Goal: Information Seeking & Learning: Learn about a topic

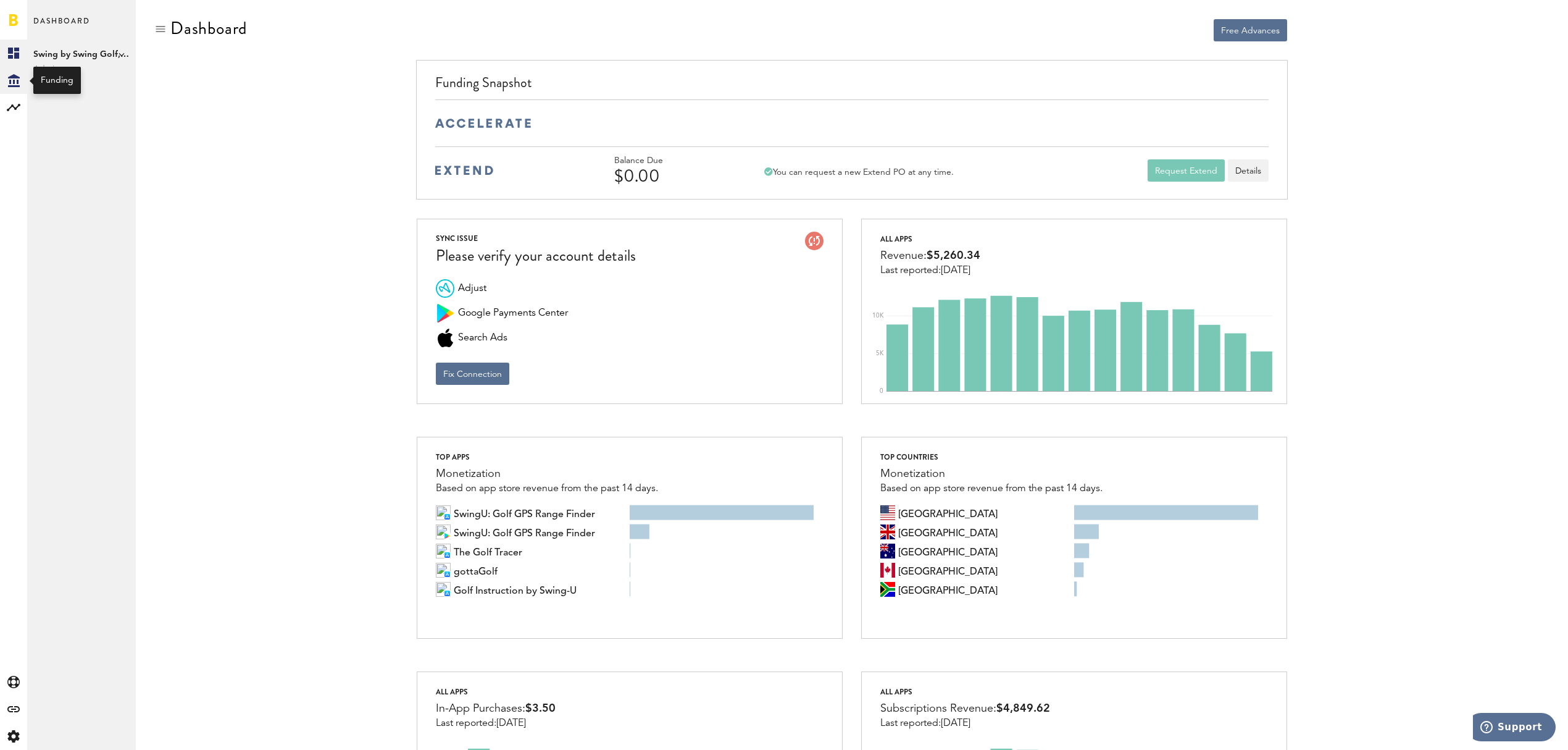
click at [8, 77] on icon "Created with Sketch." at bounding box center [14, 80] width 12 height 13
click at [9, 110] on icon at bounding box center [14, 107] width 14 height 8
click at [8, 80] on icon "Created with Sketch." at bounding box center [14, 80] width 12 height 13
click at [14, 49] on rect at bounding box center [13, 53] width 14 height 14
click at [10, 100] on icon at bounding box center [13, 107] width 14 height 14
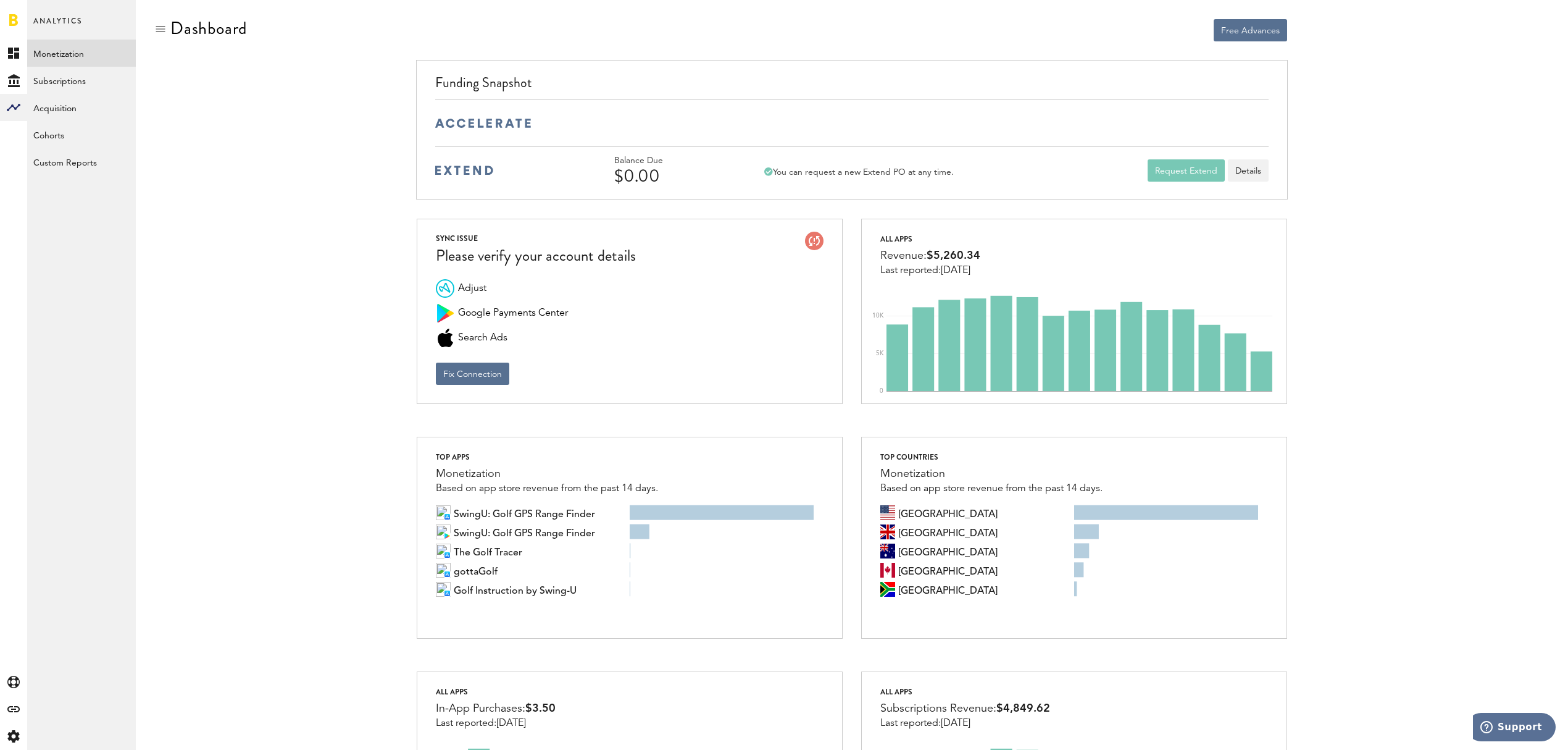
click at [65, 50] on link "Monetization" at bounding box center [82, 53] width 109 height 27
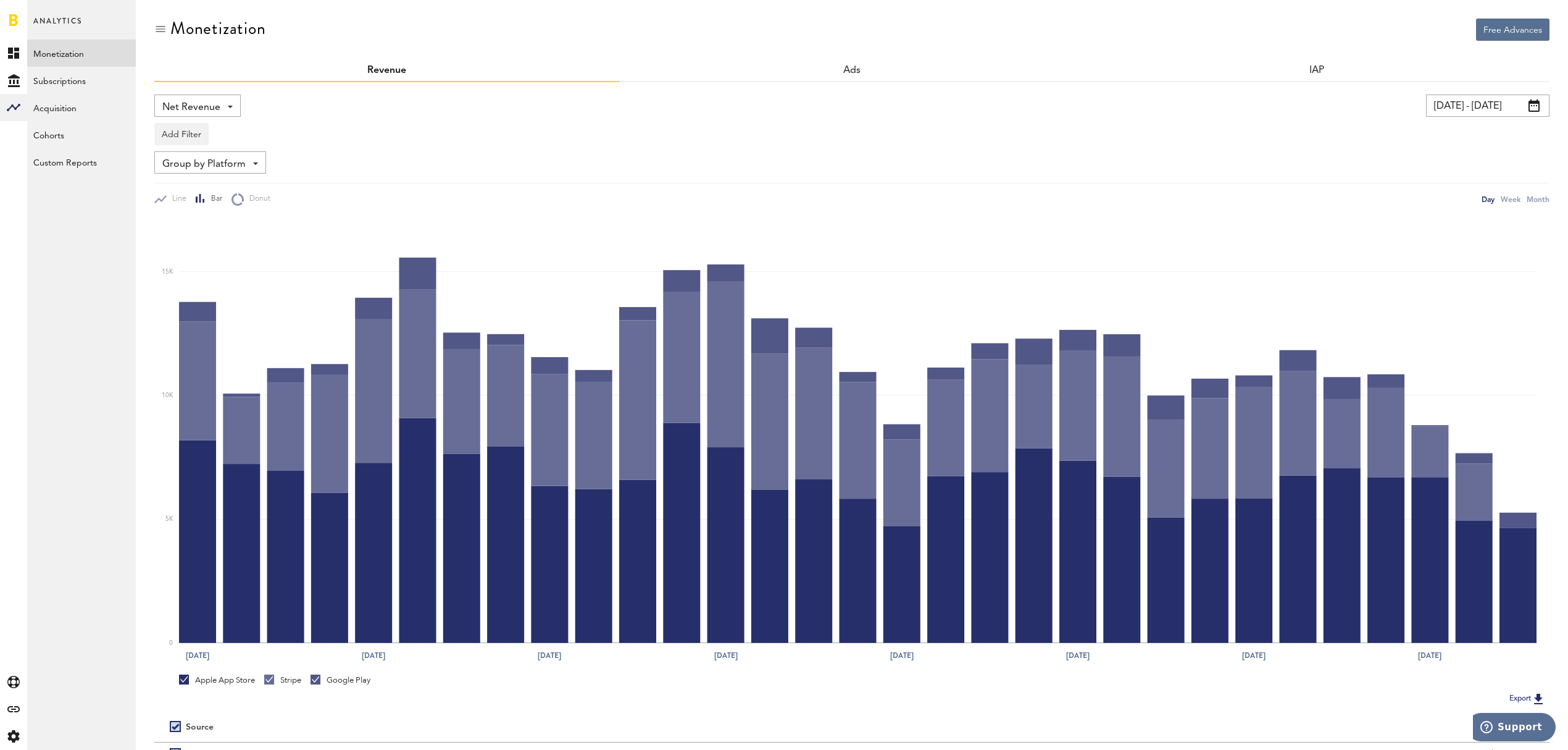
click at [235, 105] on div "Net Revenue Net Revenue Gross Revenue Profit" at bounding box center [198, 105] width 87 height 22
click at [218, 147] on span "Gross Revenue" at bounding box center [197, 156] width 62 height 21
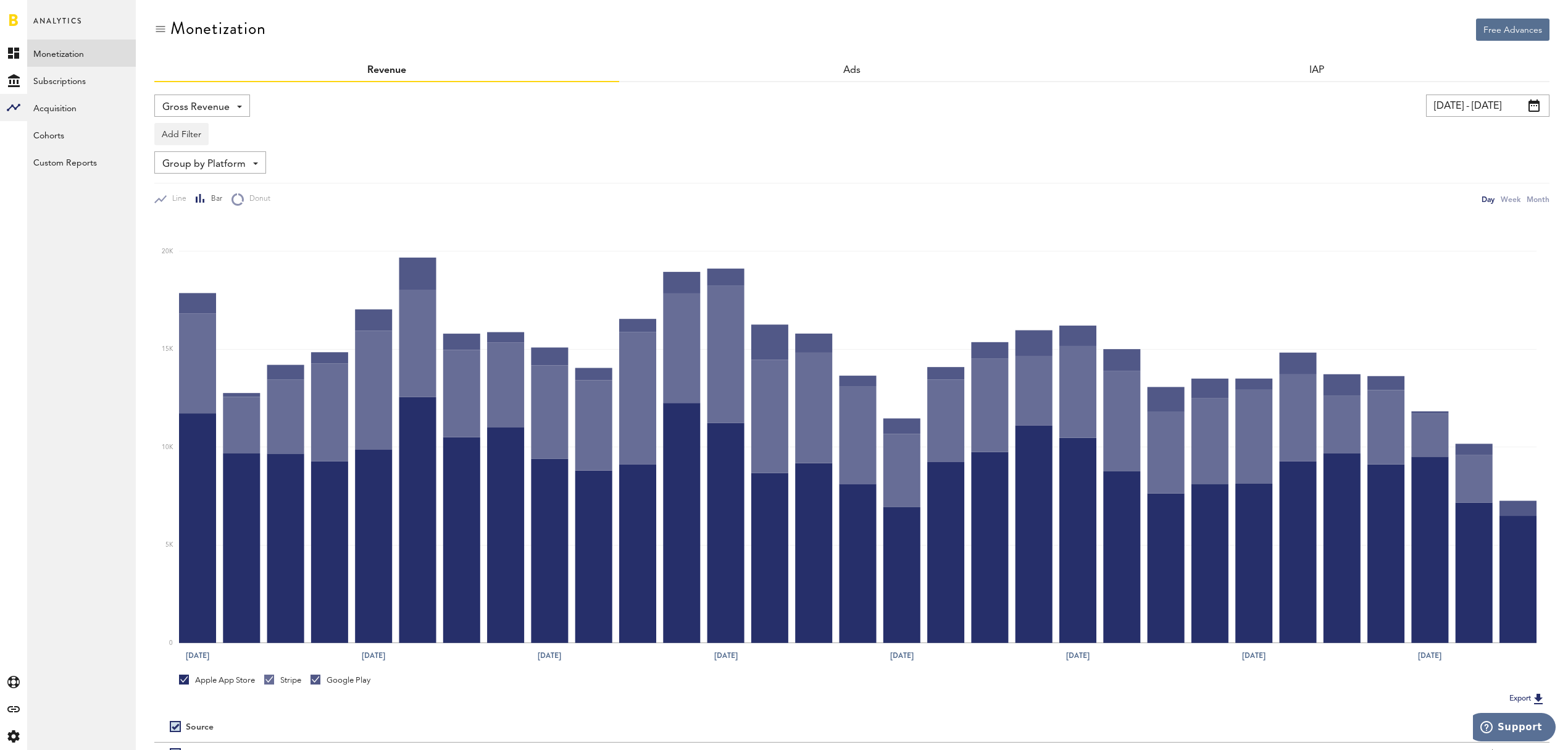
click at [1537, 104] on span at bounding box center [1534, 105] width 11 height 13
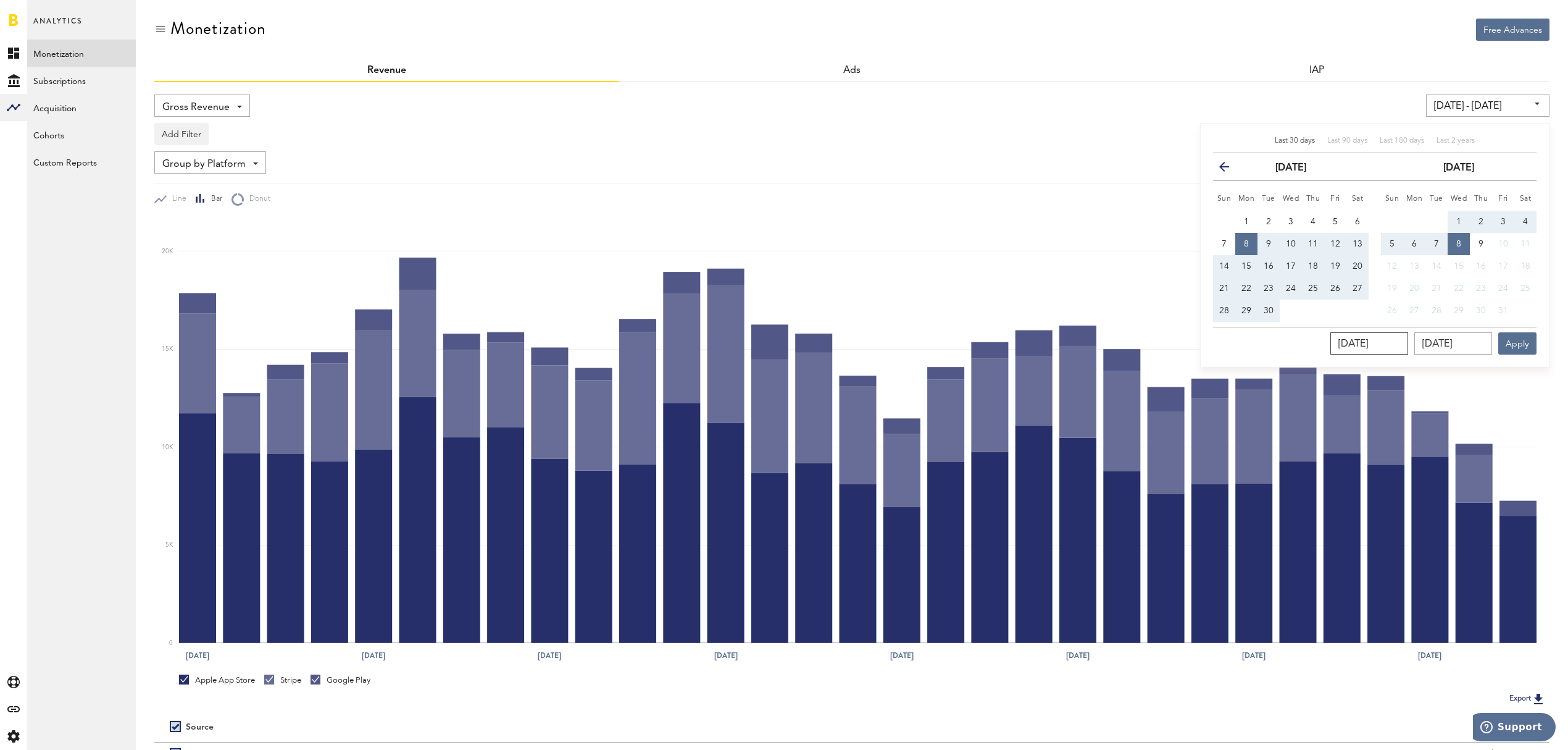
drag, startPoint x: 1408, startPoint y: 349, endPoint x: 1267, endPoint y: 335, distance: 141.7
click at [1267, 335] on div "[DATE] [DATE] Apply" at bounding box center [1375, 340] width 324 height 28
click at [1219, 167] on button "previous" at bounding box center [1230, 167] width 22 height 17
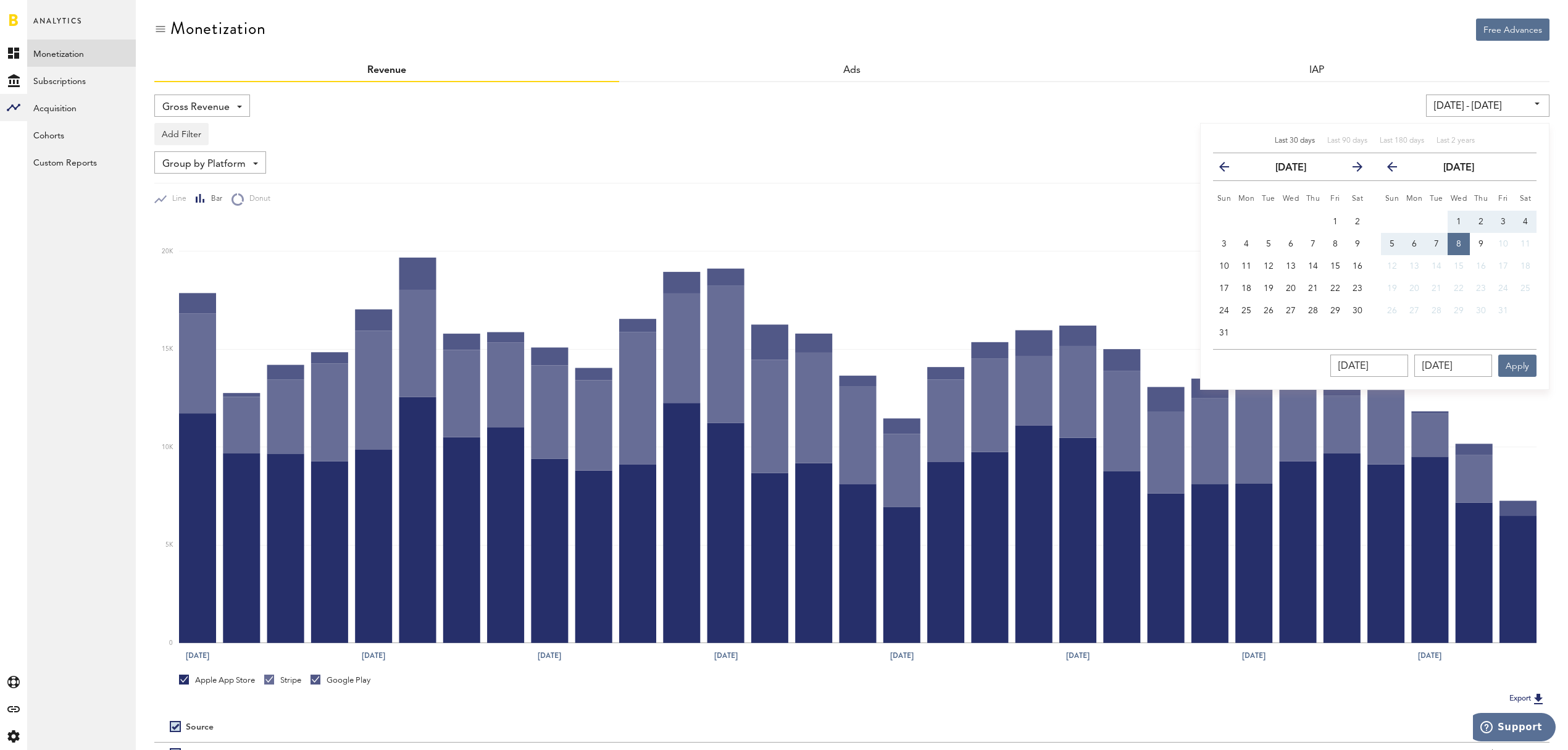
click at [1219, 167] on button "previous" at bounding box center [1230, 167] width 22 height 17
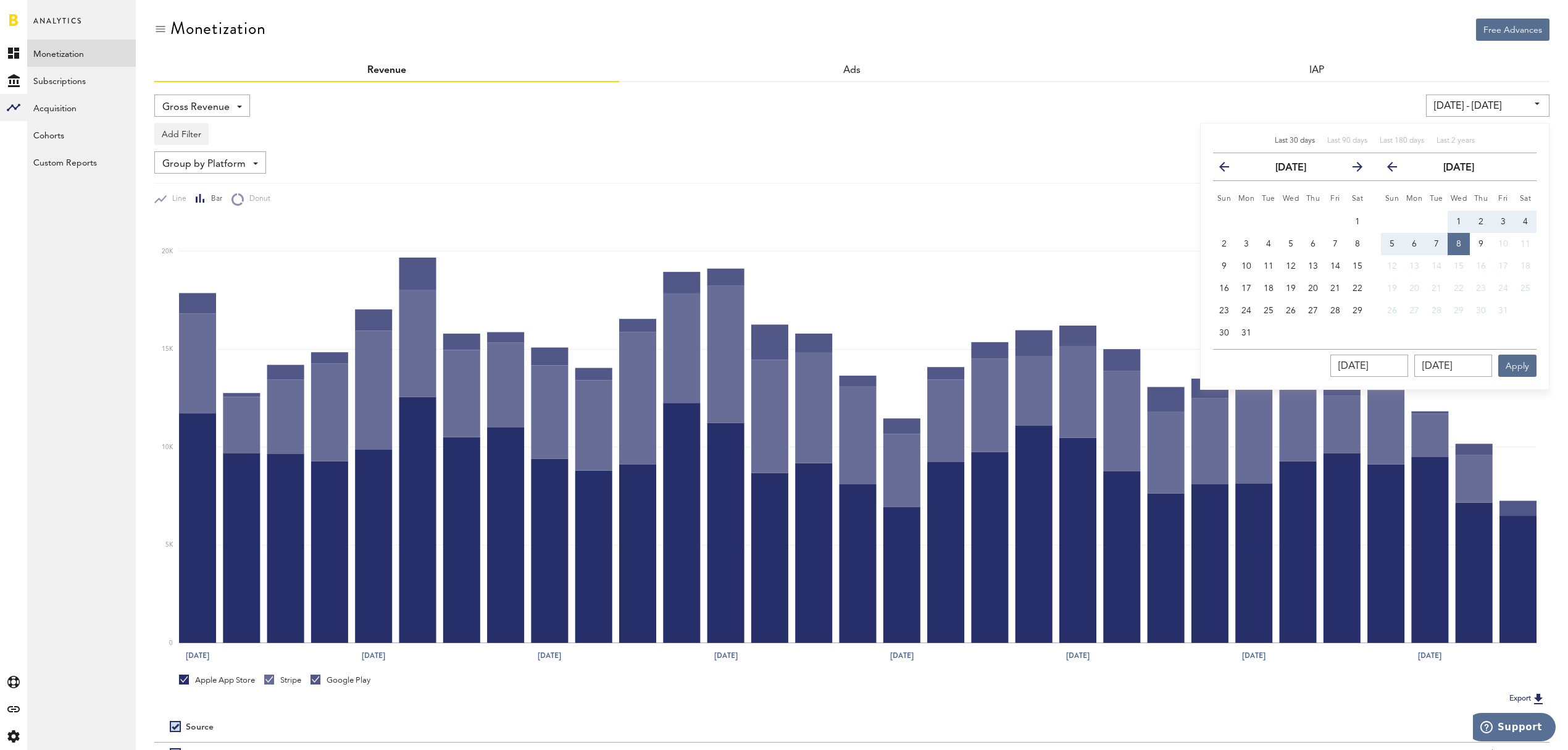
click at [1219, 167] on button "previous" at bounding box center [1230, 167] width 22 height 17
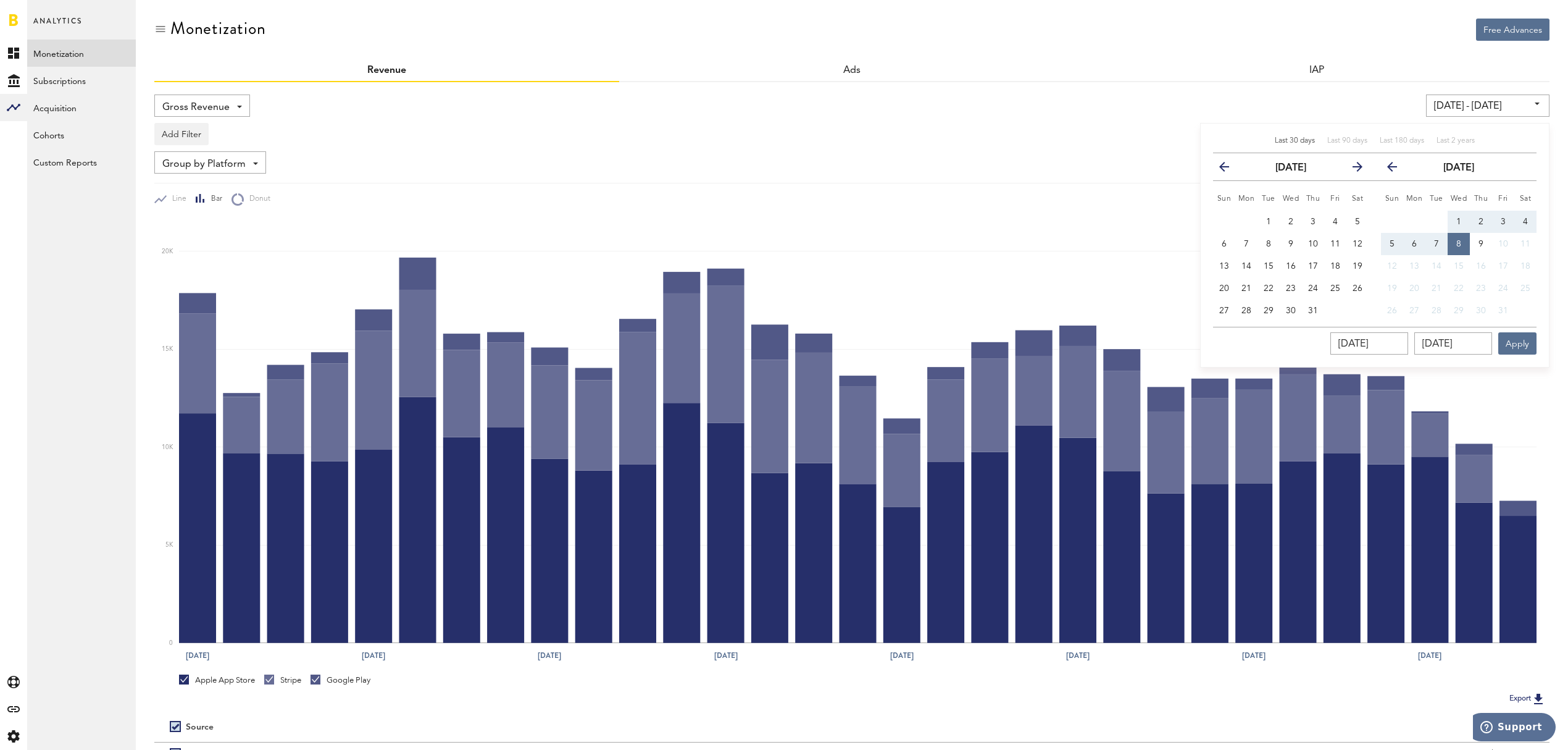
click at [1219, 167] on button "previous" at bounding box center [1230, 167] width 22 height 17
click at [1219, 168] on button "previous" at bounding box center [1230, 167] width 22 height 17
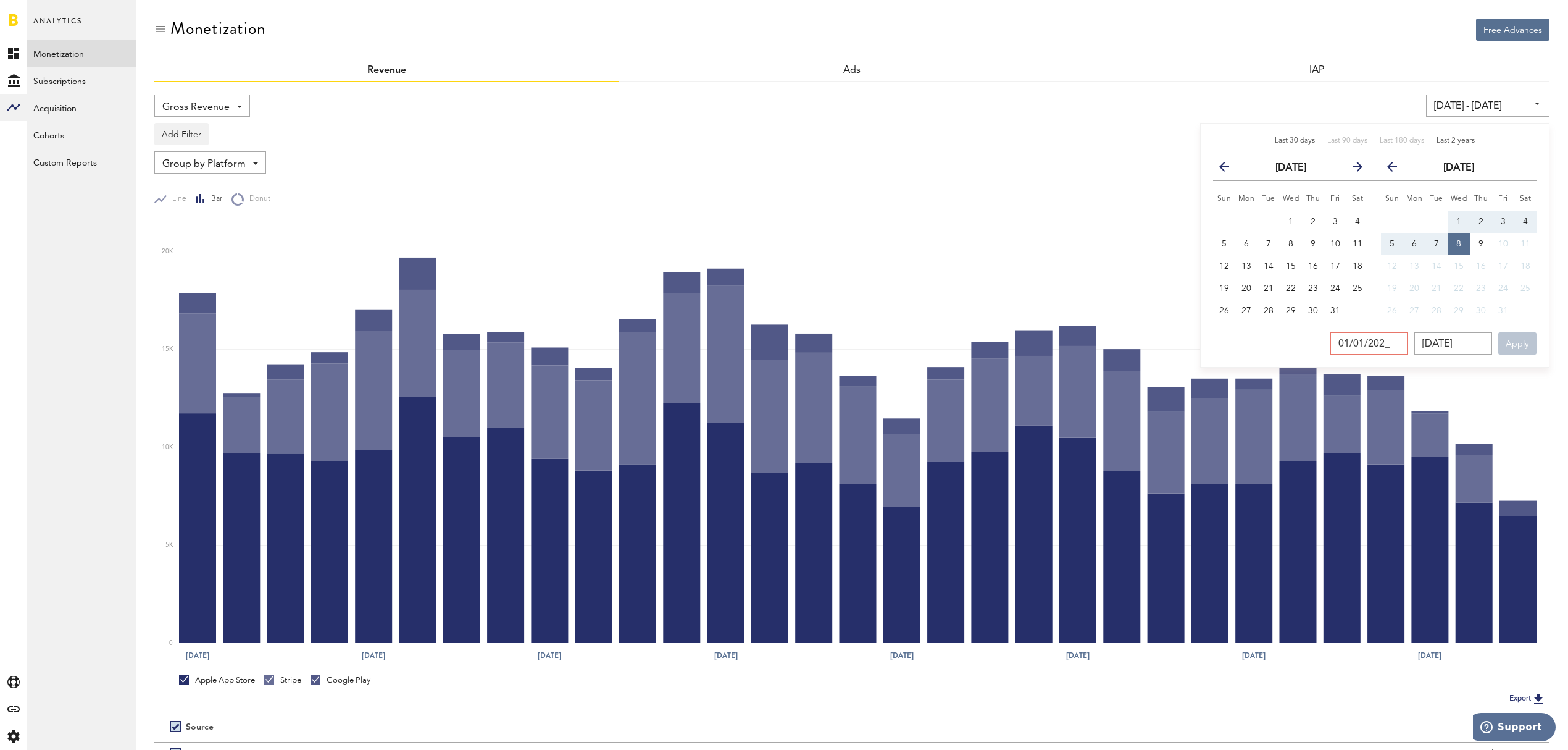
type input "[DATE]"
type input "[DATE] - [DATE]"
type input "[DATE]"
click at [1472, 349] on input "[DATE]" at bounding box center [1453, 344] width 77 height 22
drag, startPoint x: 1487, startPoint y: 344, endPoint x: 1384, endPoint y: 337, distance: 103.2
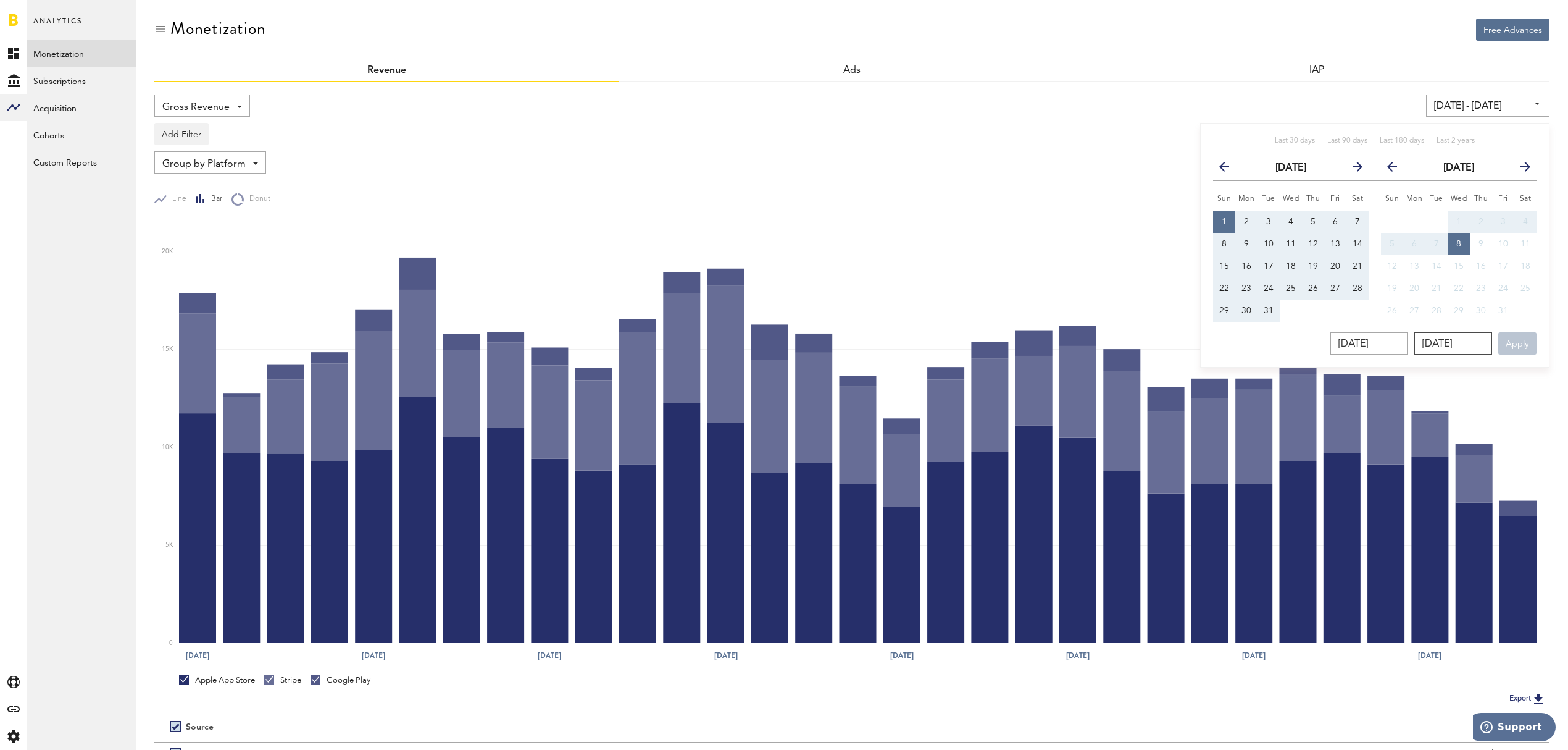
click at [1384, 337] on div "[DATE] [DATE] Apply You can view up to 2 years of data." at bounding box center [1375, 340] width 324 height 28
type input "[DATE]"
type input "[DATE] - [DATE]"
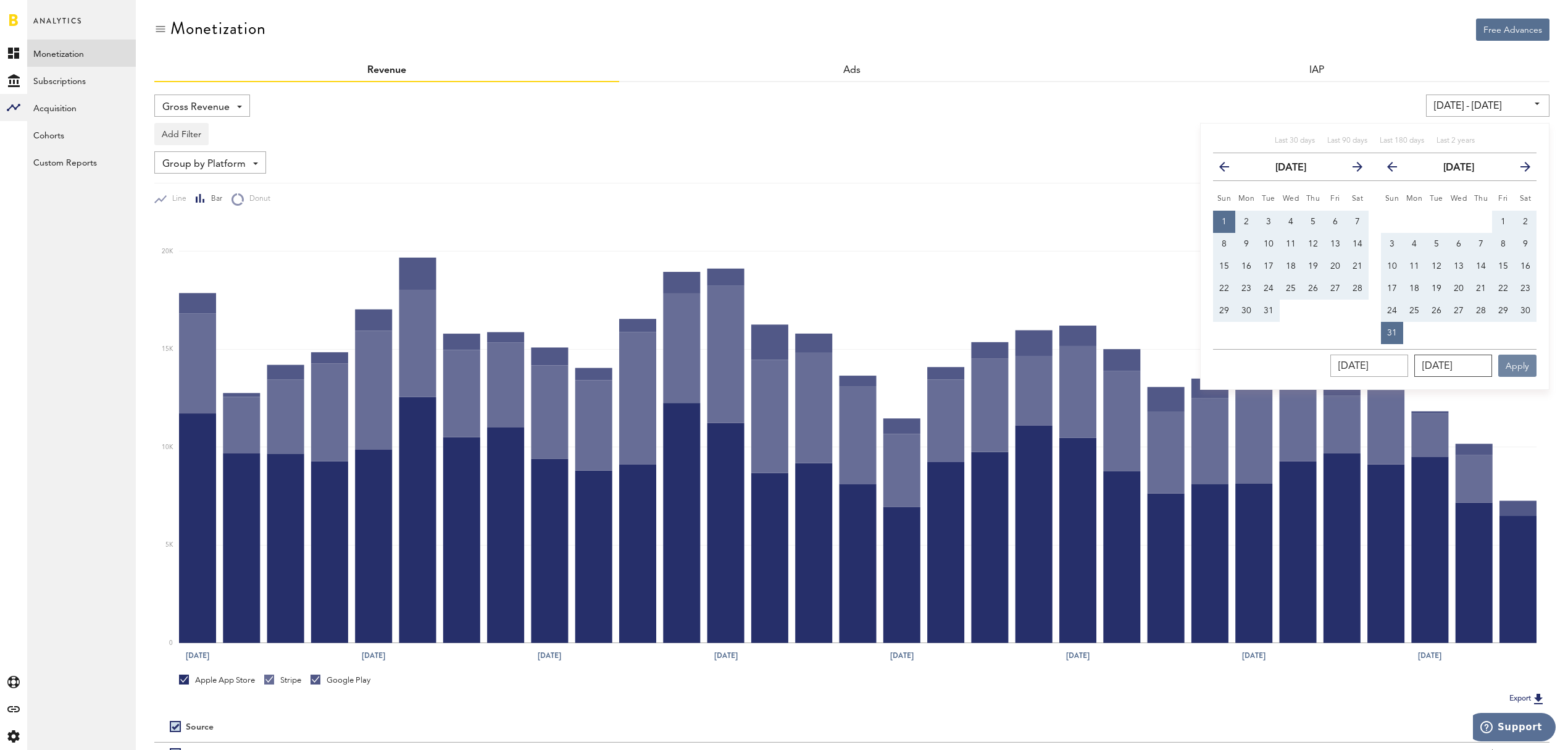
type input "[DATE]"
click at [1528, 366] on button "Apply" at bounding box center [1517, 366] width 38 height 22
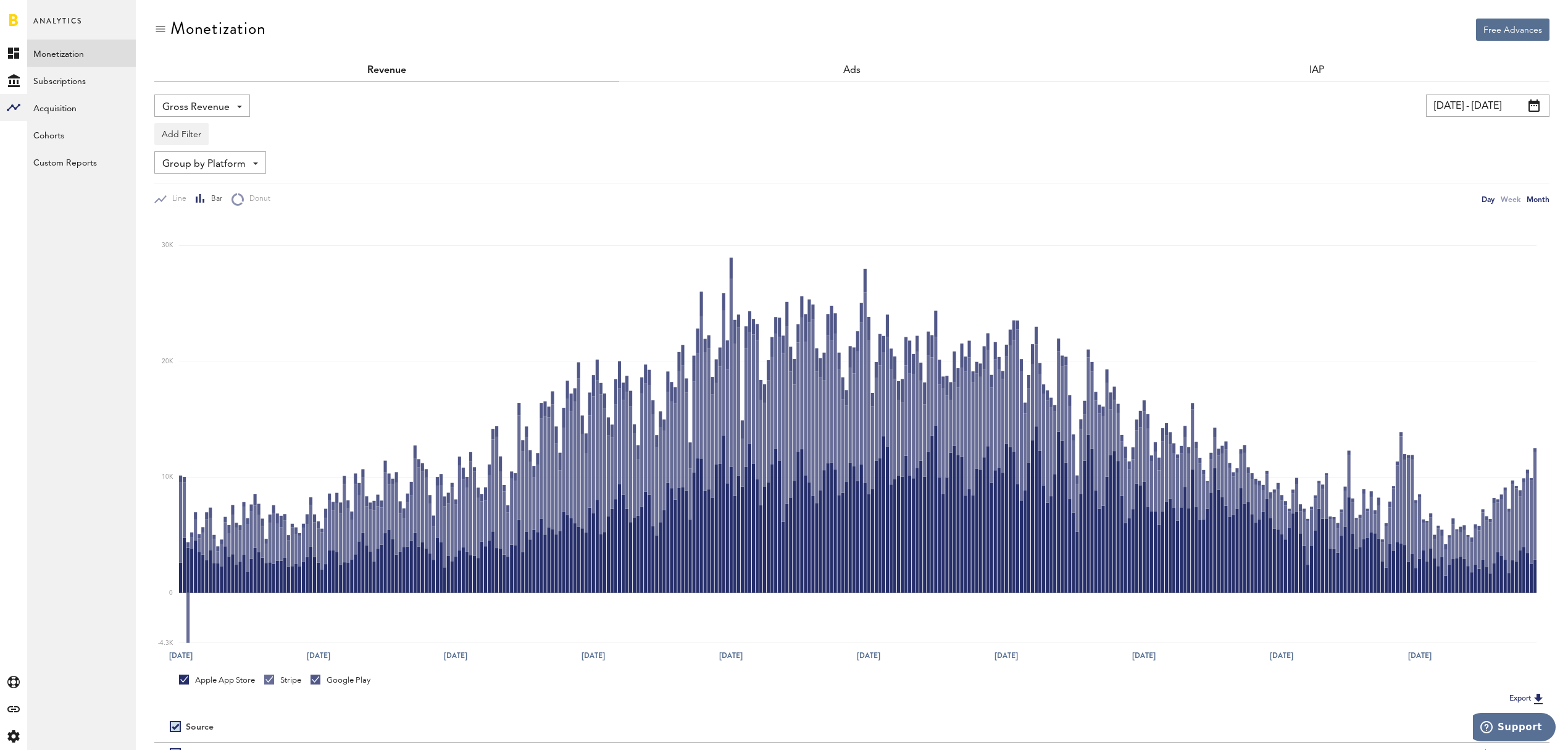
click at [1547, 201] on div "Month" at bounding box center [1538, 199] width 23 height 13
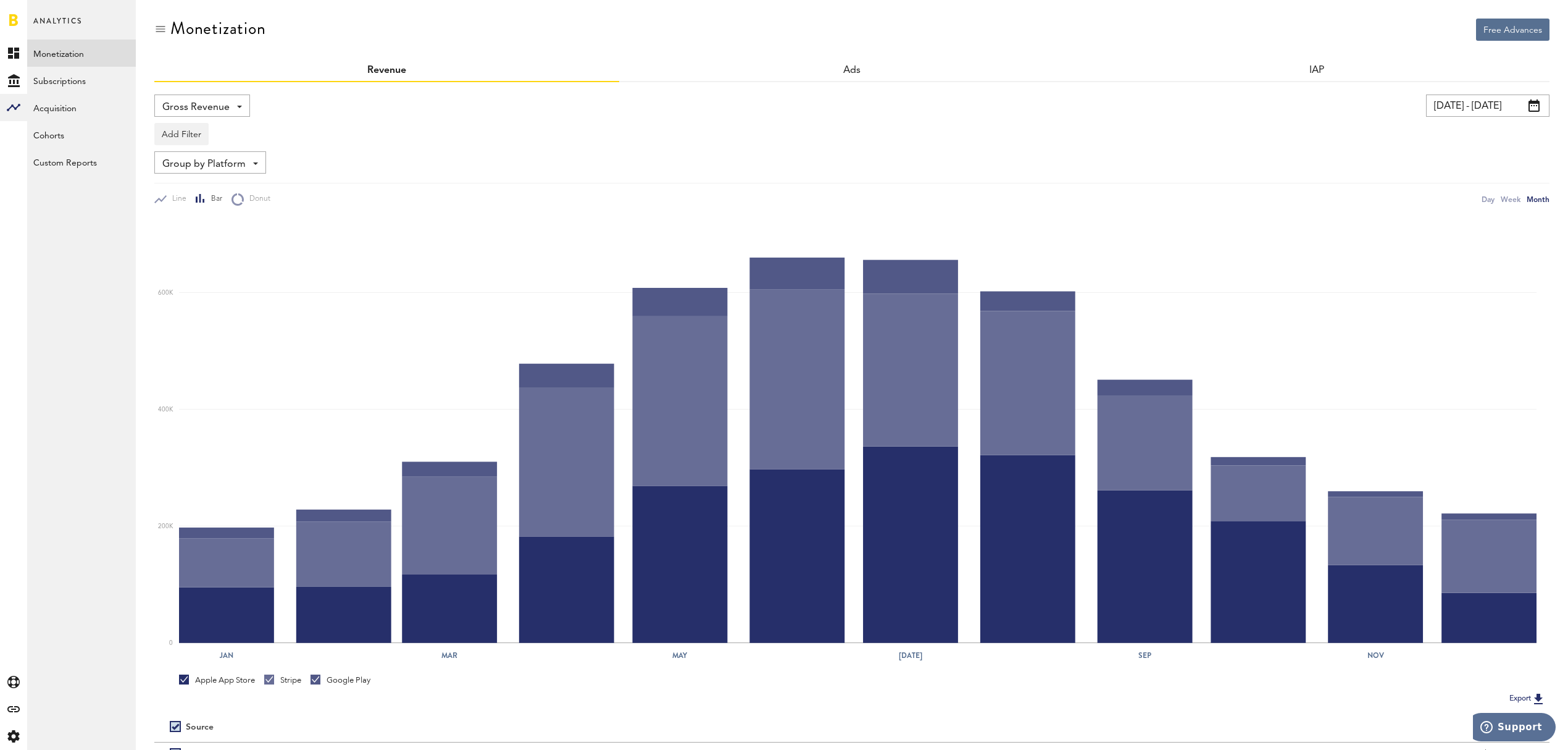
click at [1542, 106] on input "[DATE] - [DATE]" at bounding box center [1487, 105] width 123 height 22
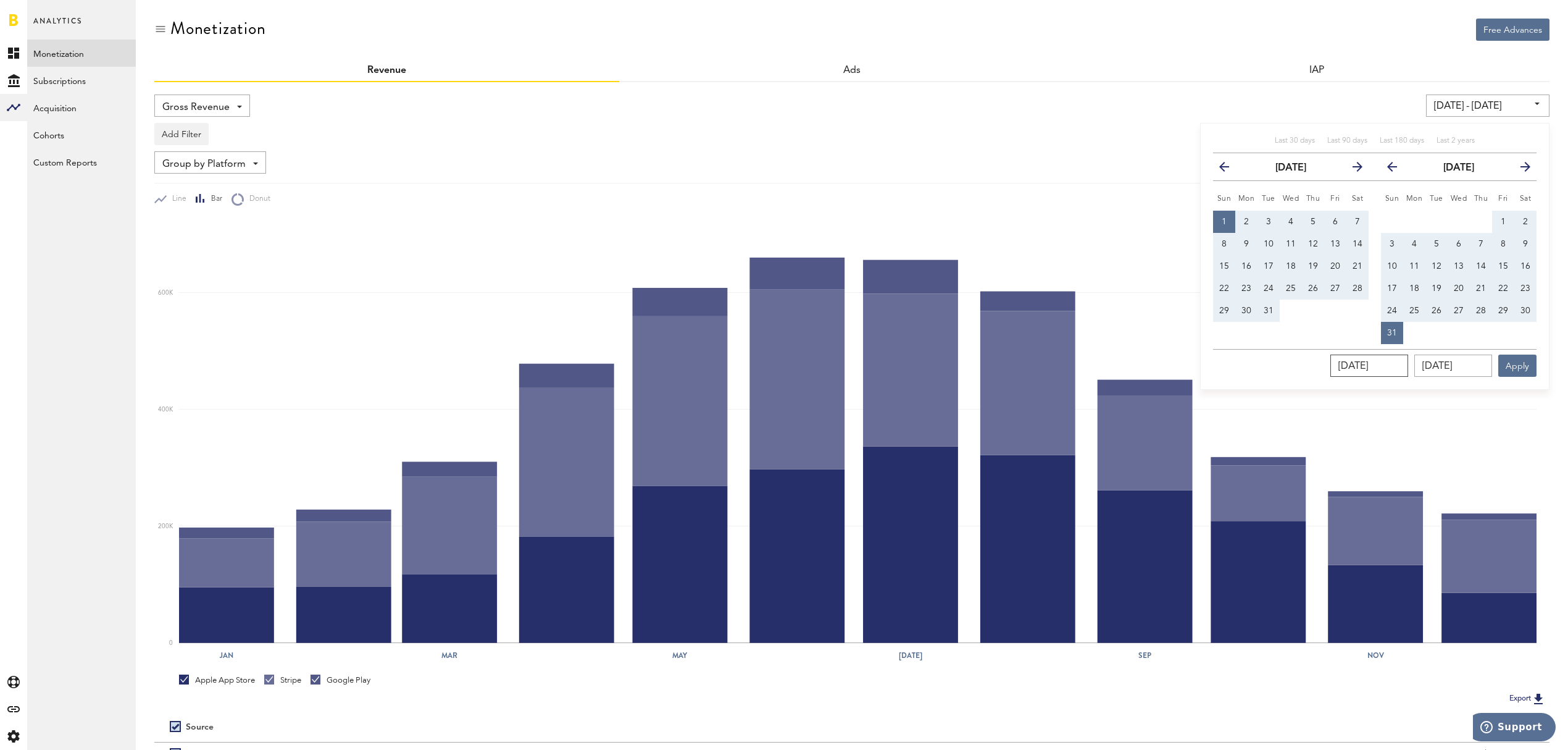
click at [1404, 369] on input "[DATE]" at bounding box center [1369, 366] width 77 height 22
drag, startPoint x: 1406, startPoint y: 369, endPoint x: 1398, endPoint y: 368, distance: 8.1
click at [1398, 368] on input "[DATE]" at bounding box center [1369, 366] width 77 height 22
type input "[DATE] - [DATE]"
type input "[DATE]"
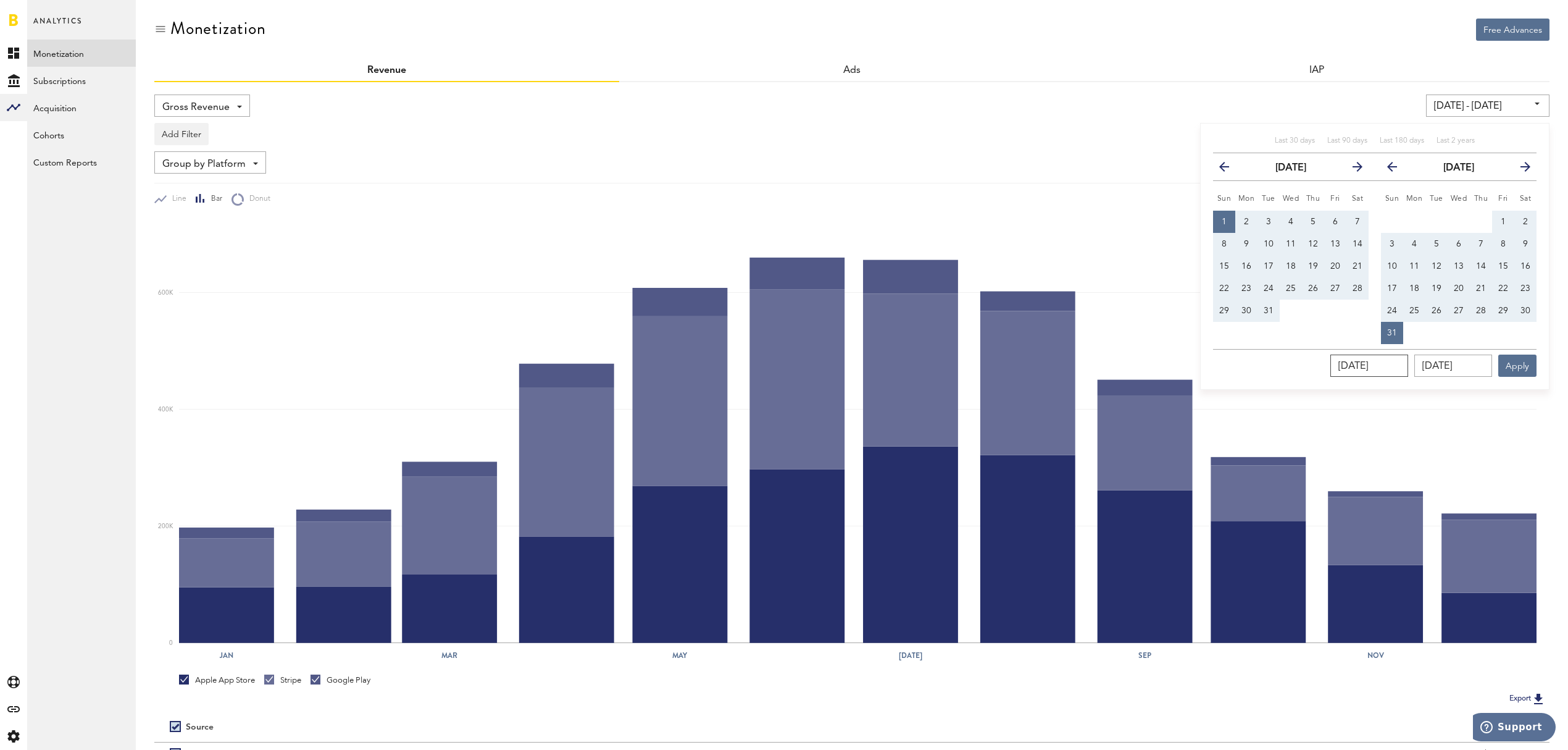
type input "[DATE]"
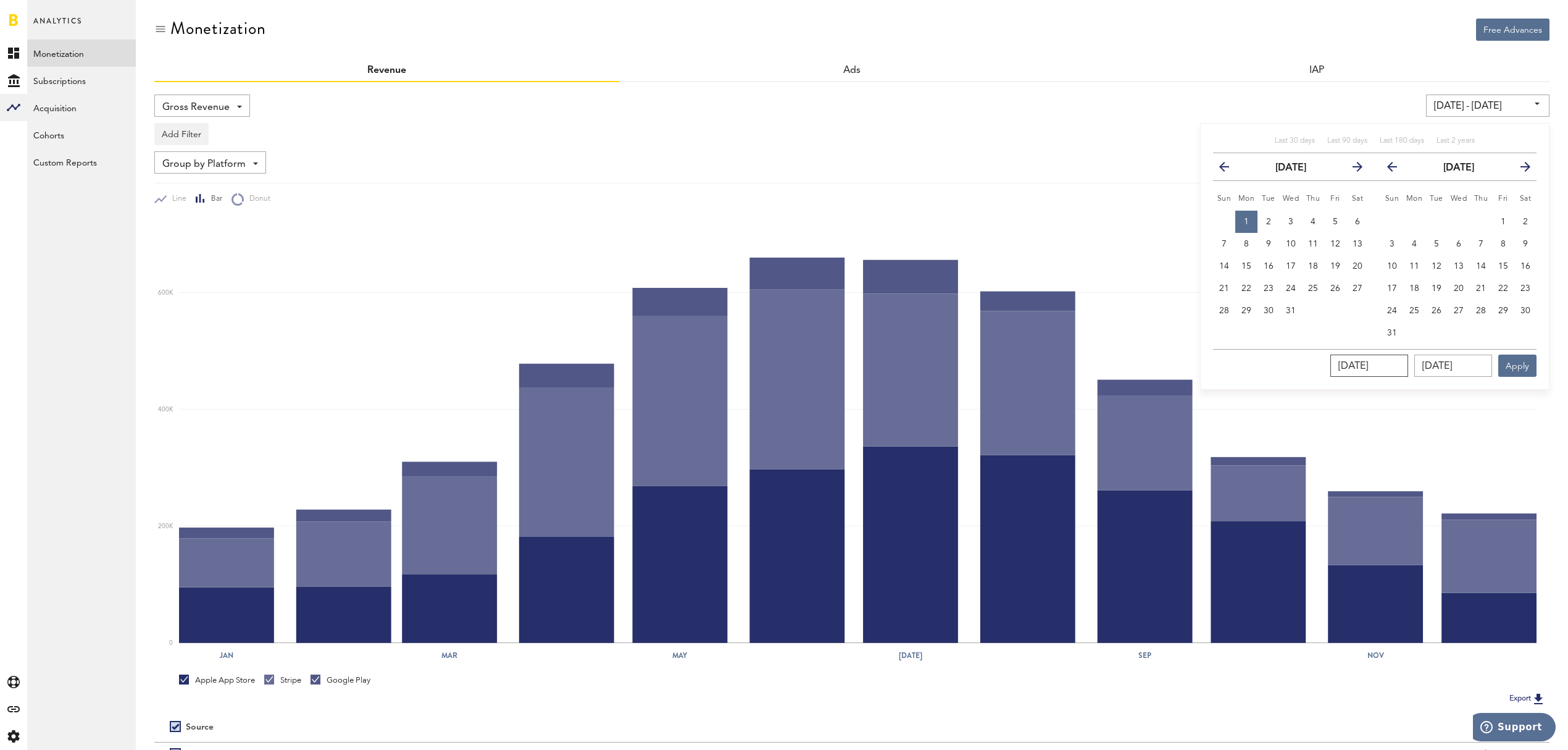
type input "[DATE]"
click at [1472, 369] on input "[DATE]" at bounding box center [1453, 366] width 77 height 22
drag, startPoint x: 1486, startPoint y: 366, endPoint x: 1344, endPoint y: 350, distance: 142.9
click at [1344, 350] on div "[DATE] [DATE] Apply" at bounding box center [1375, 362] width 324 height 28
type input "[DATE]"
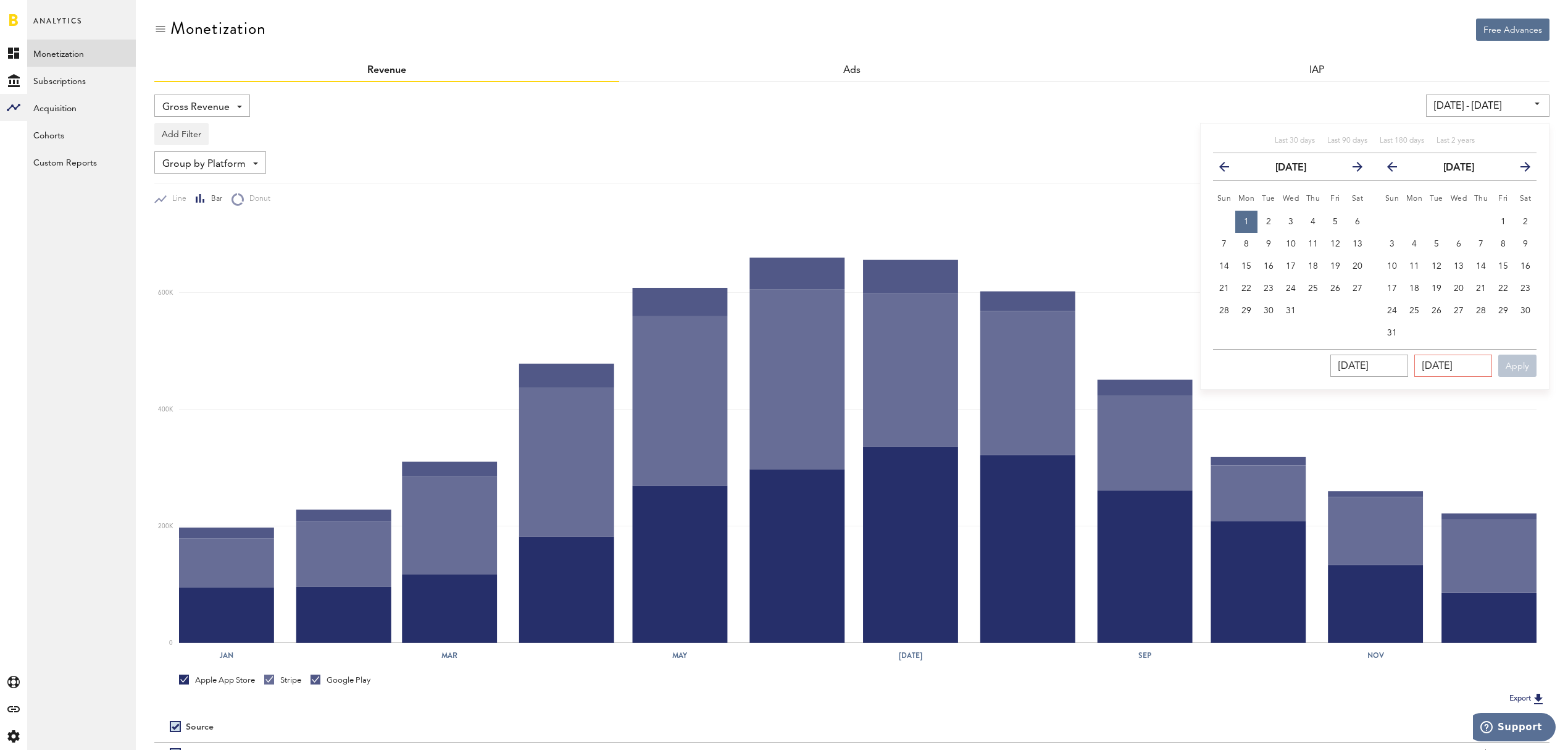
type input "[DATE] - [DATE]"
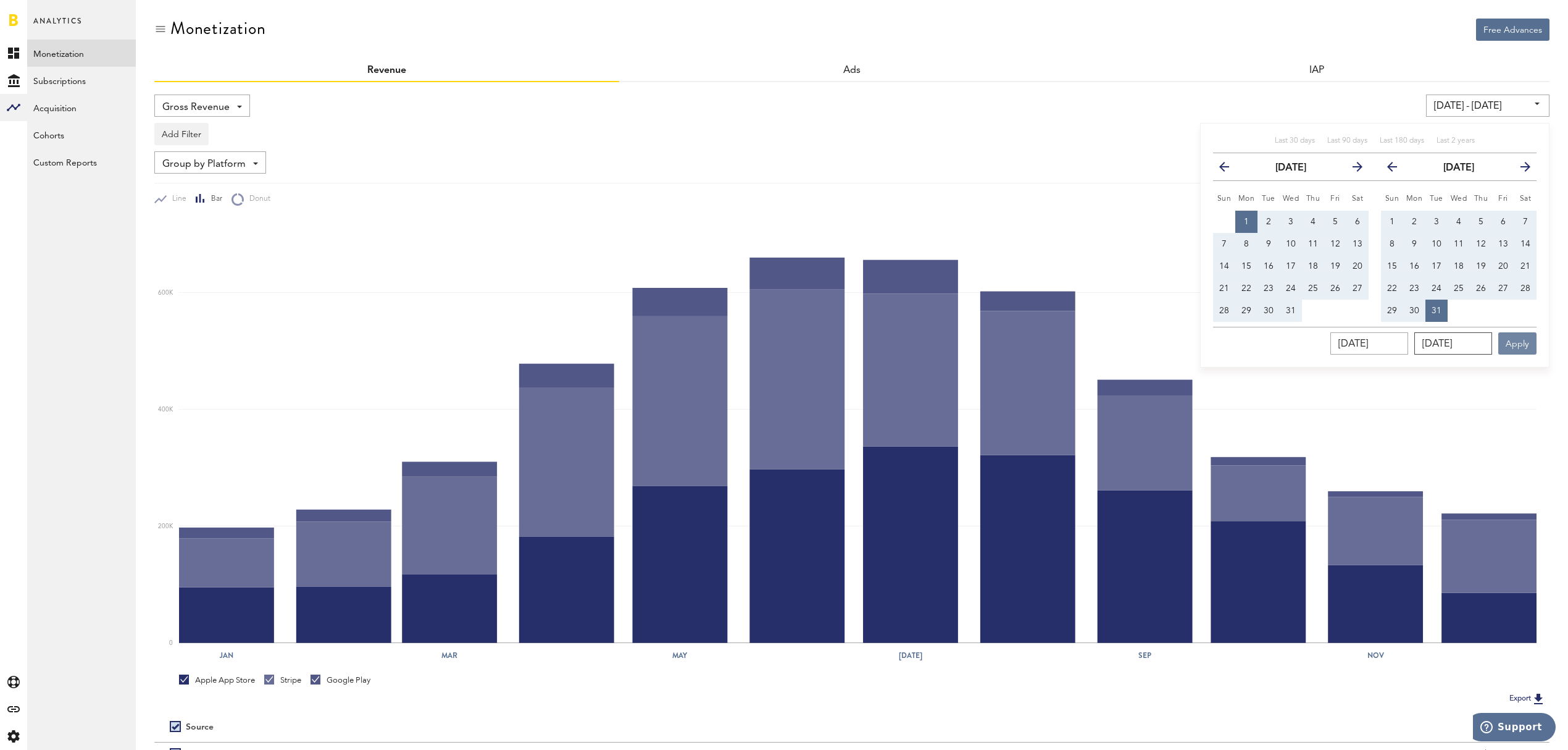
type input "[DATE]"
click at [1513, 342] on button "Apply" at bounding box center [1517, 344] width 38 height 22
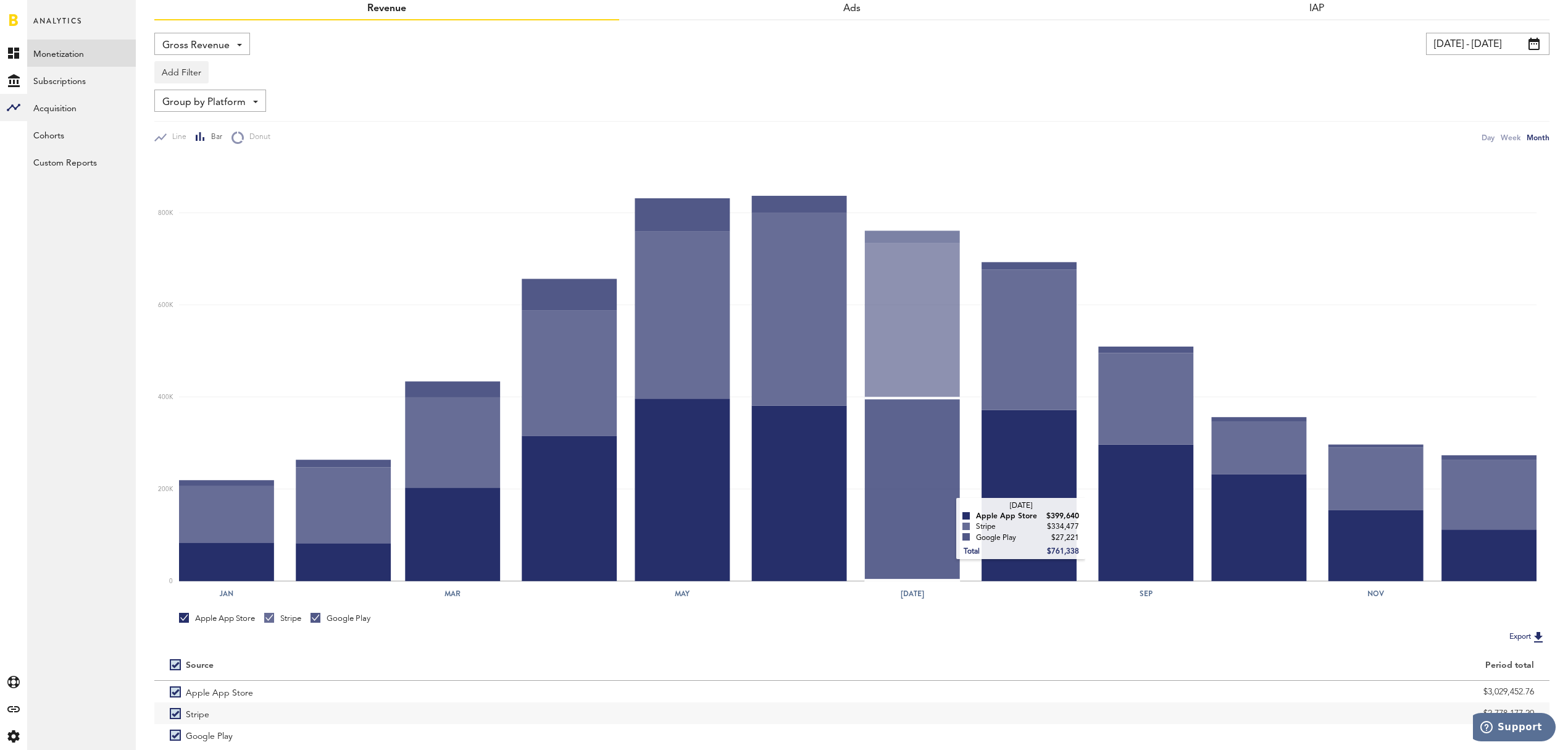
scroll to position [125, 0]
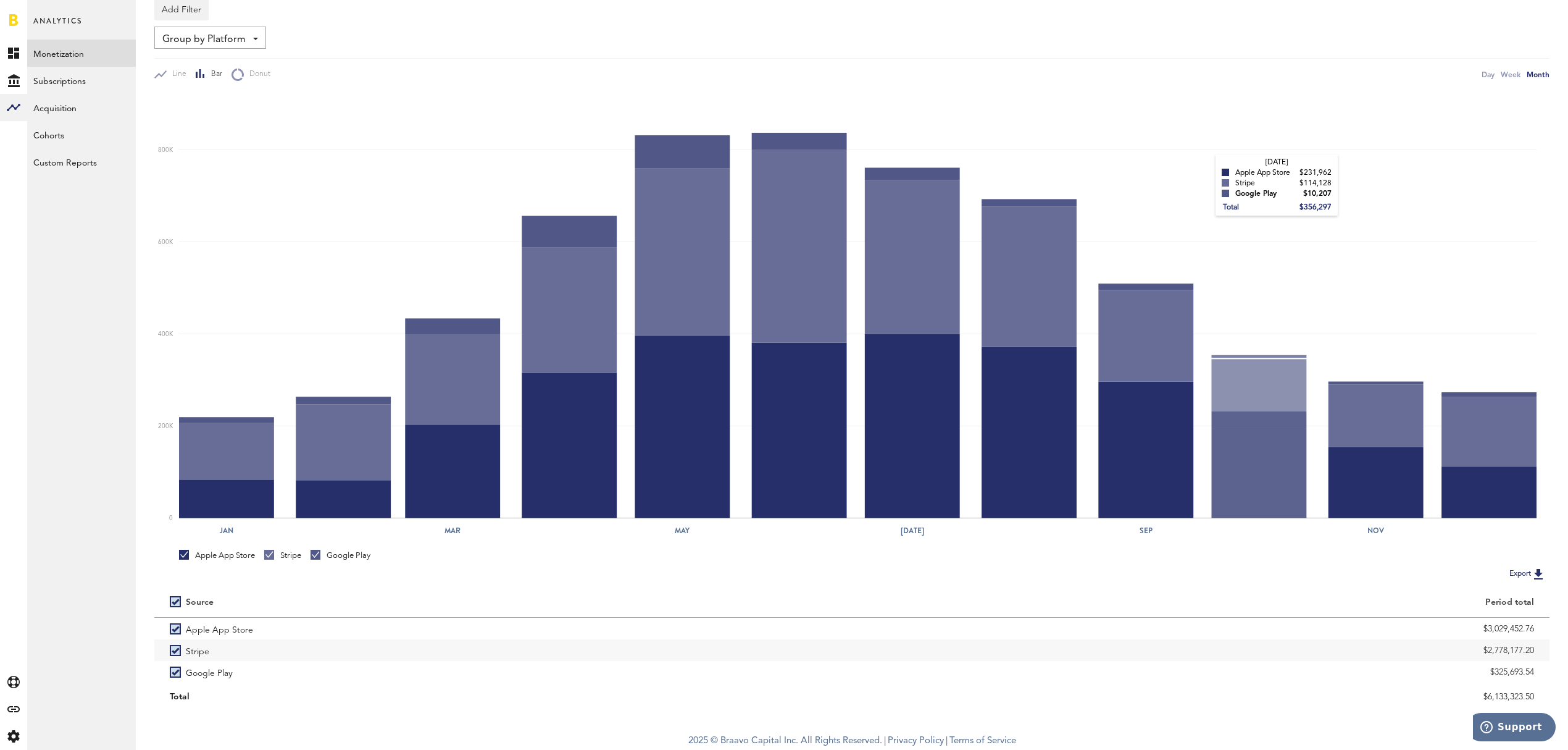
click at [1196, 163] on rect at bounding box center [858, 306] width 1358 height 425
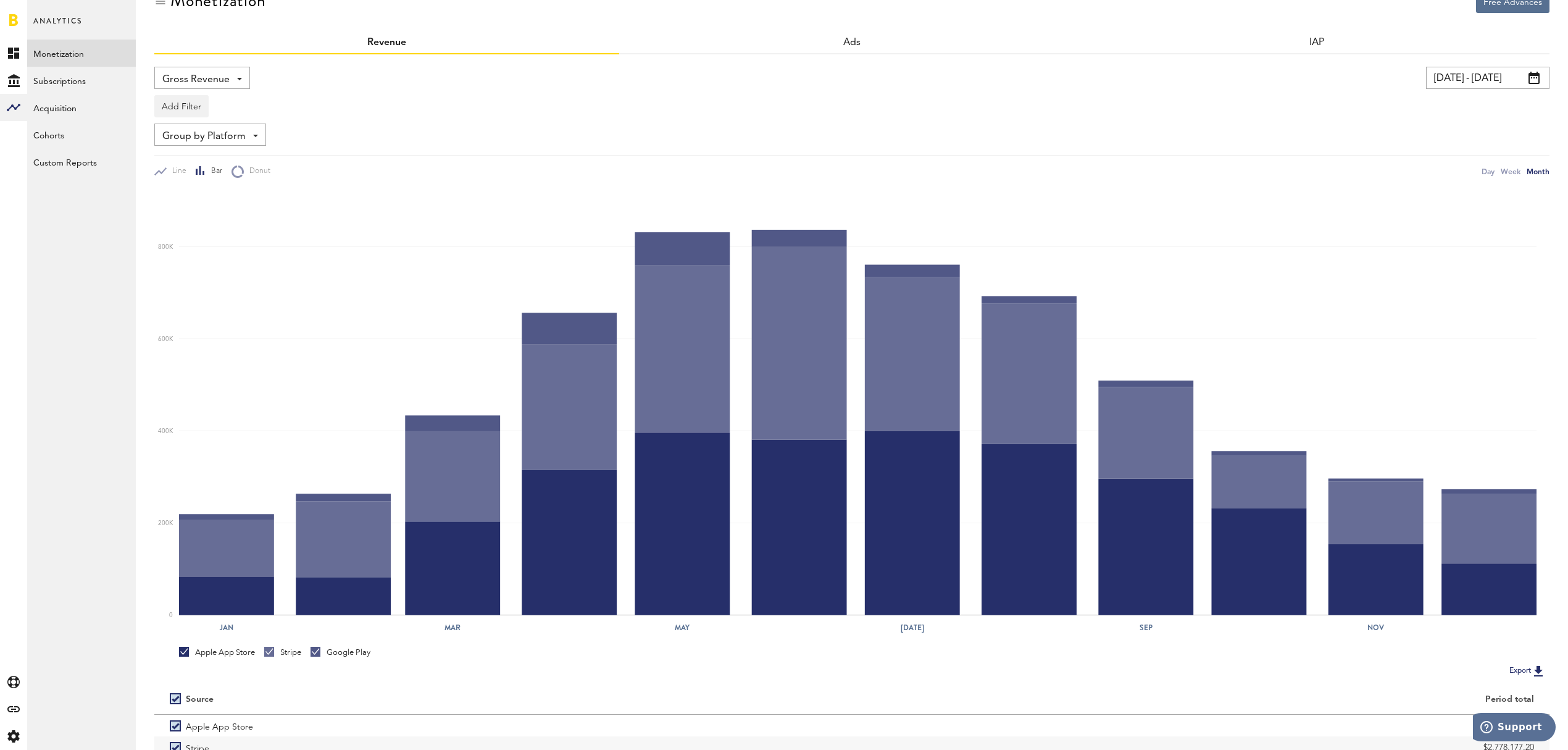
scroll to position [0, 0]
